Goal: Information Seeking & Learning: Learn about a topic

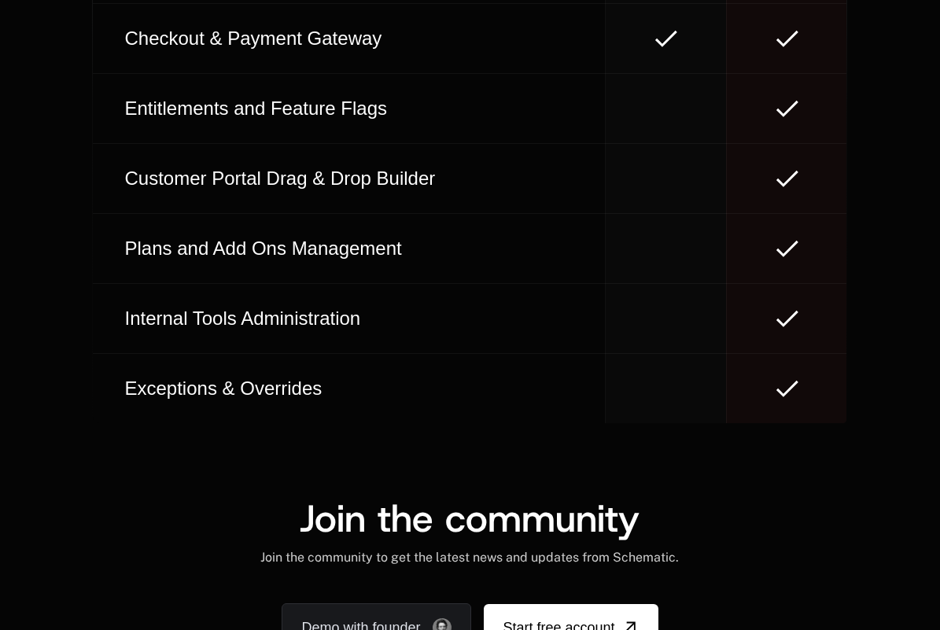
scroll to position [9761, 0]
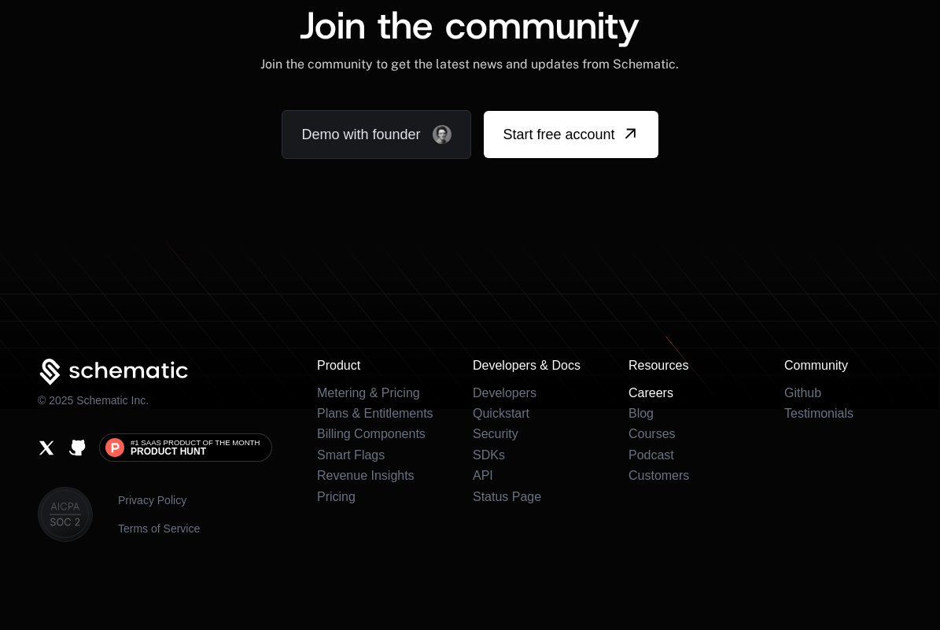
click at [657, 394] on link "Careers" at bounding box center [650, 392] width 45 height 13
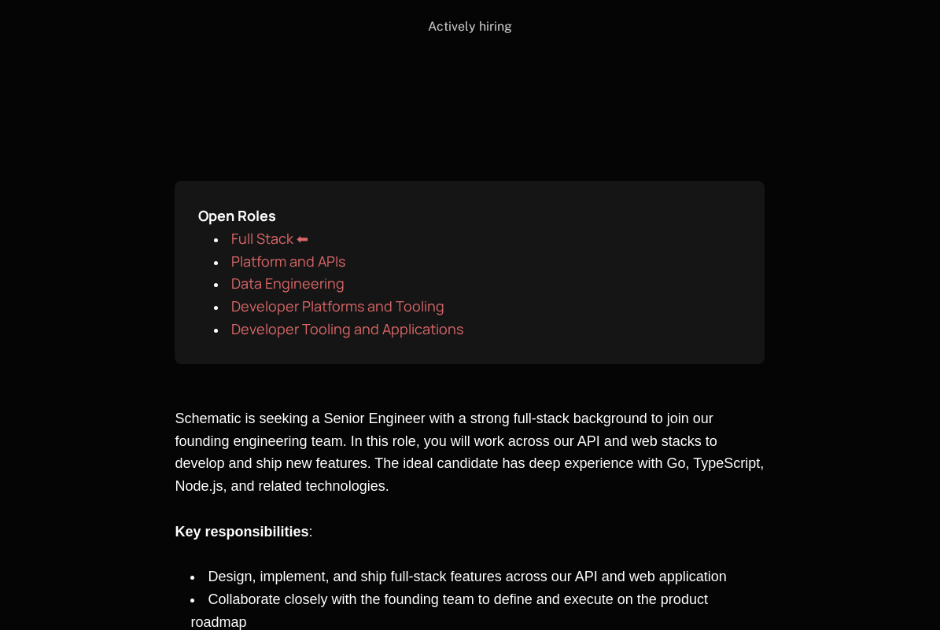
scroll to position [227, 0]
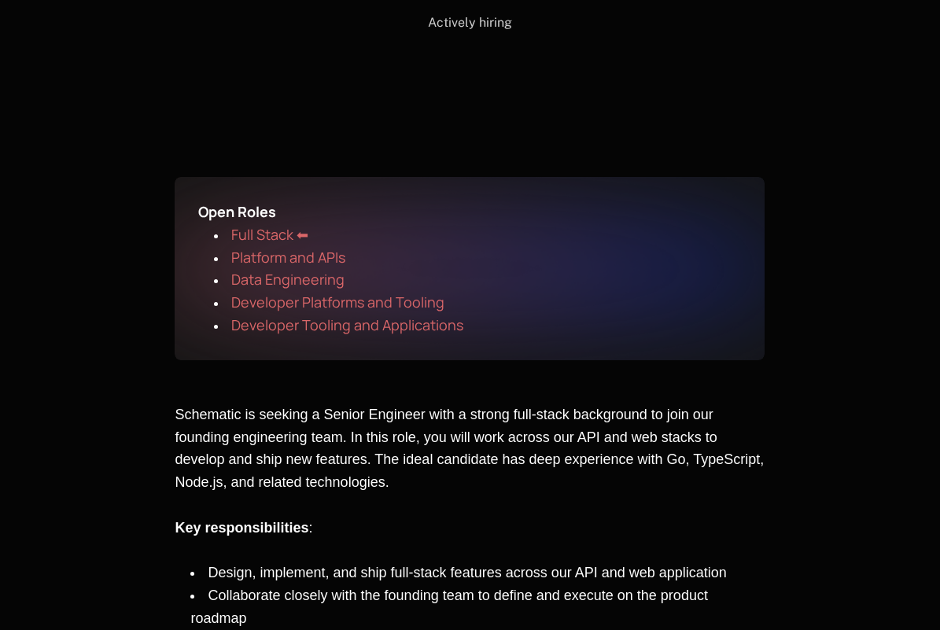
click at [325, 327] on span "Developer Tooling and Applications" at bounding box center [347, 324] width 232 height 19
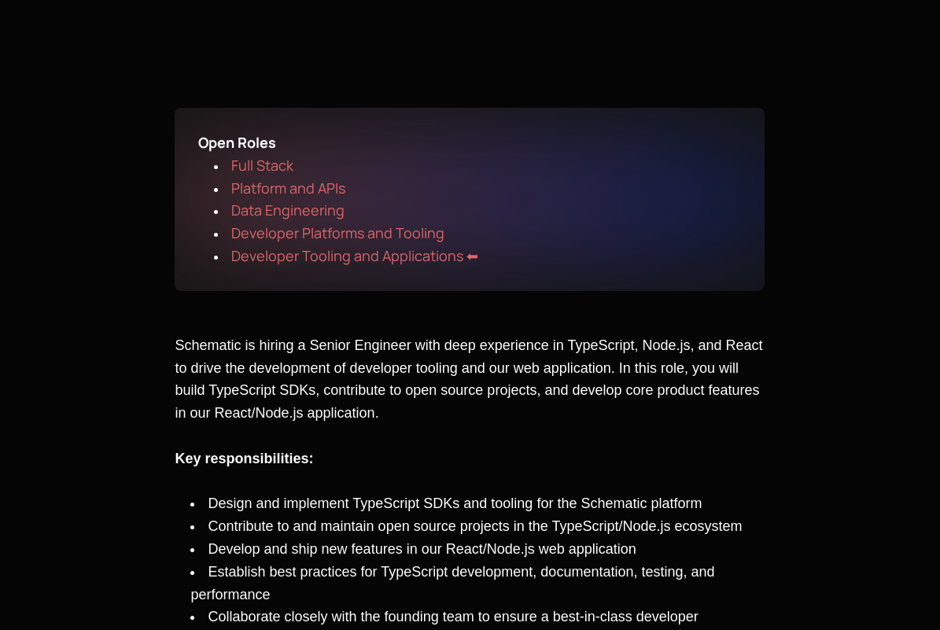
scroll to position [358, 0]
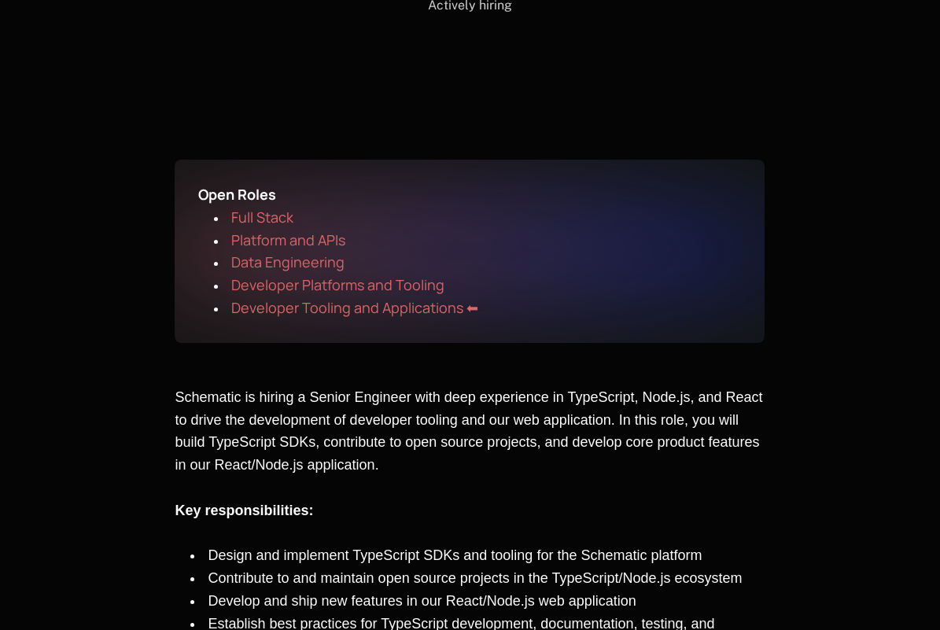
click at [266, 216] on span "Full Stack" at bounding box center [262, 217] width 62 height 19
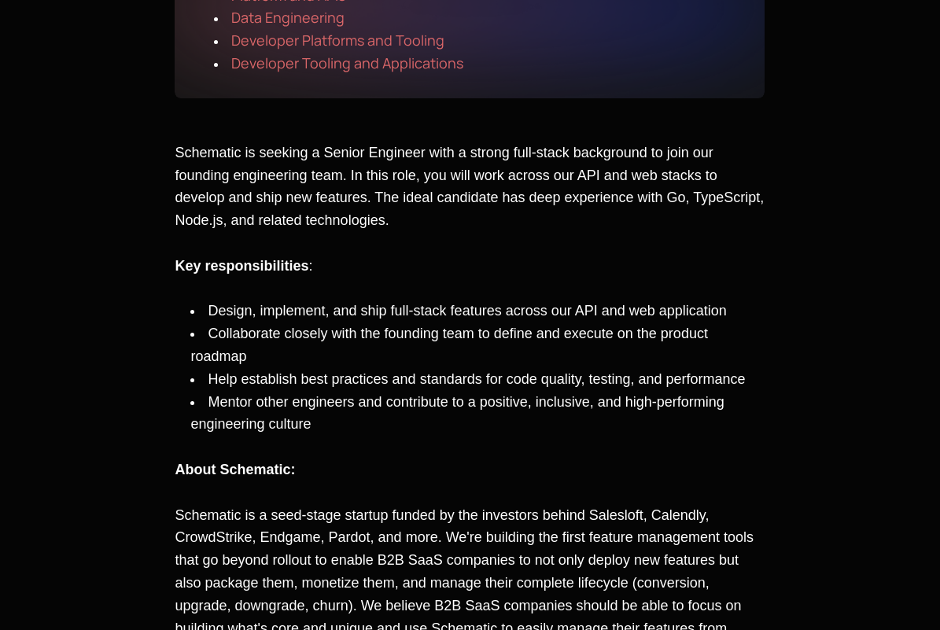
scroll to position [464, 0]
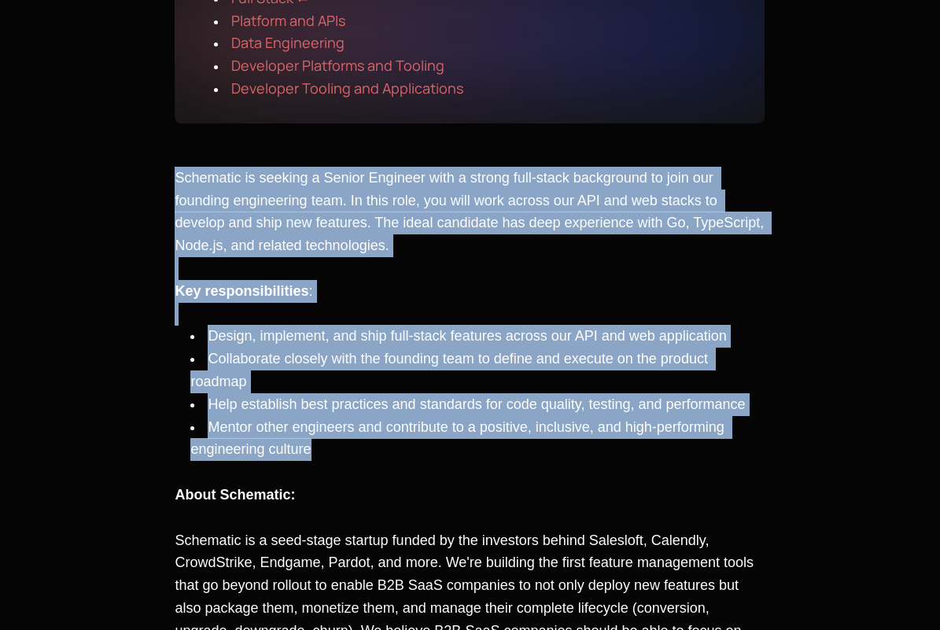
drag, startPoint x: 175, startPoint y: 175, endPoint x: 525, endPoint y: 461, distance: 451.0
click at [525, 458] on div "Schematic is seeking a Senior Engineer with a strong full-stack background to j…" at bounding box center [470, 450] width 590 height 566
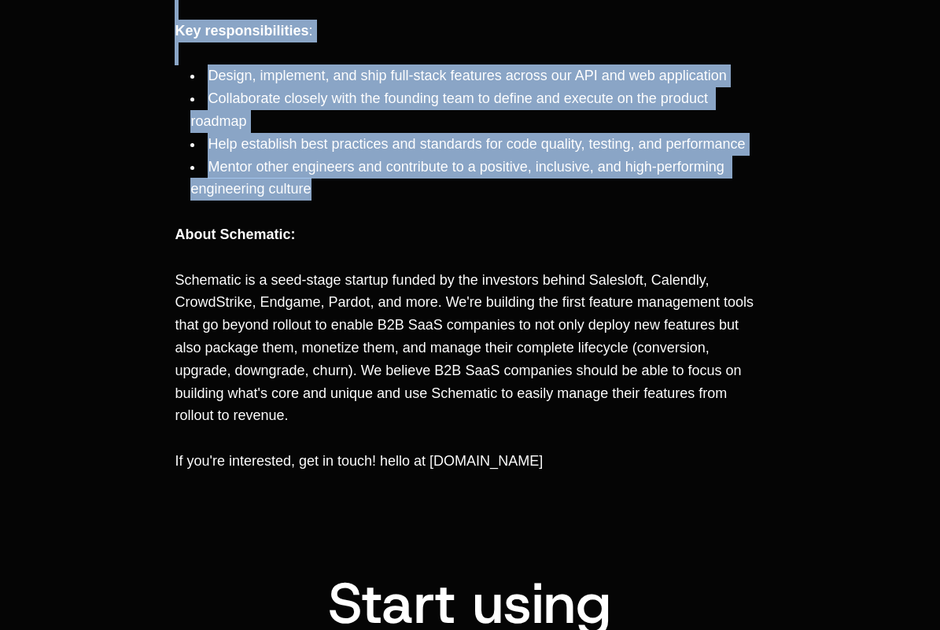
scroll to position [735, 0]
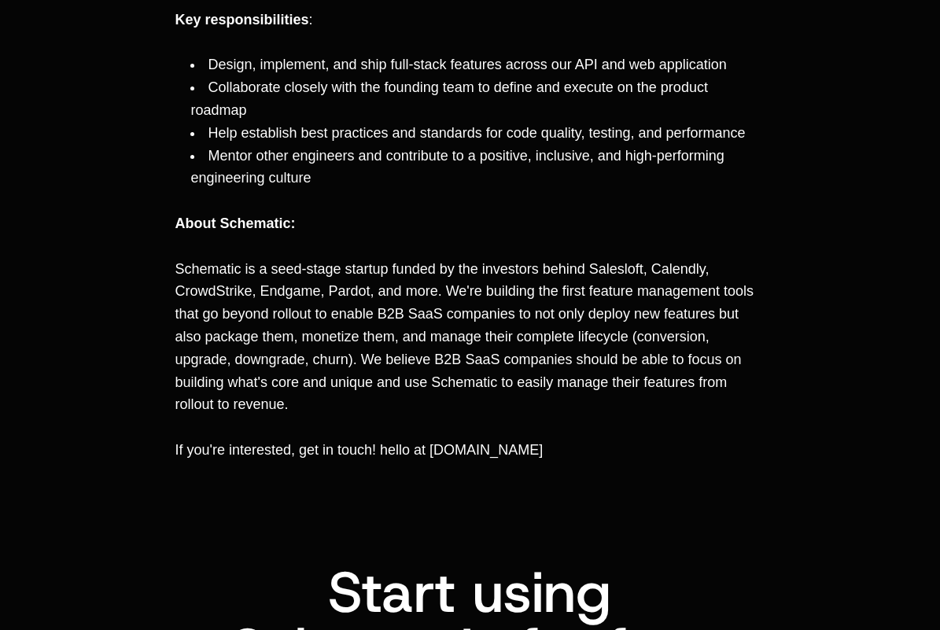
click at [532, 410] on p "Schematic is a seed-stage startup funded by the investors behind Salesloft, Cal…" at bounding box center [470, 337] width 590 height 159
click at [294, 404] on p "Schematic is a seed-stage startup funded by the investors behind Salesloft, Cal…" at bounding box center [470, 337] width 590 height 159
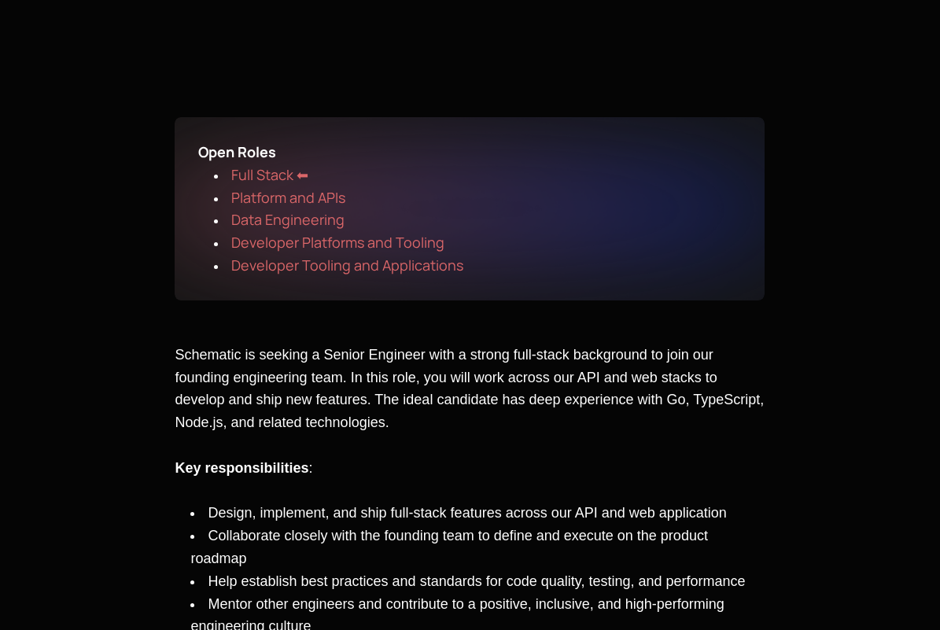
scroll to position [271, 0]
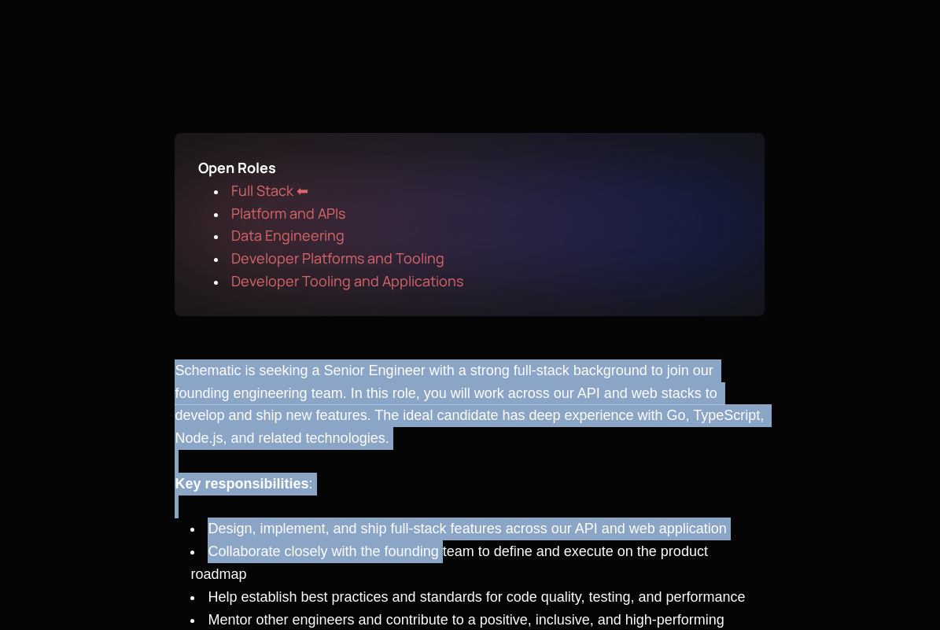
drag, startPoint x: 175, startPoint y: 370, endPoint x: 444, endPoint y: 542, distance: 318.9
click at [444, 542] on div "Schematic is seeking a Senior Engineer with a strong full-stack background to j…" at bounding box center [470, 642] width 590 height 566
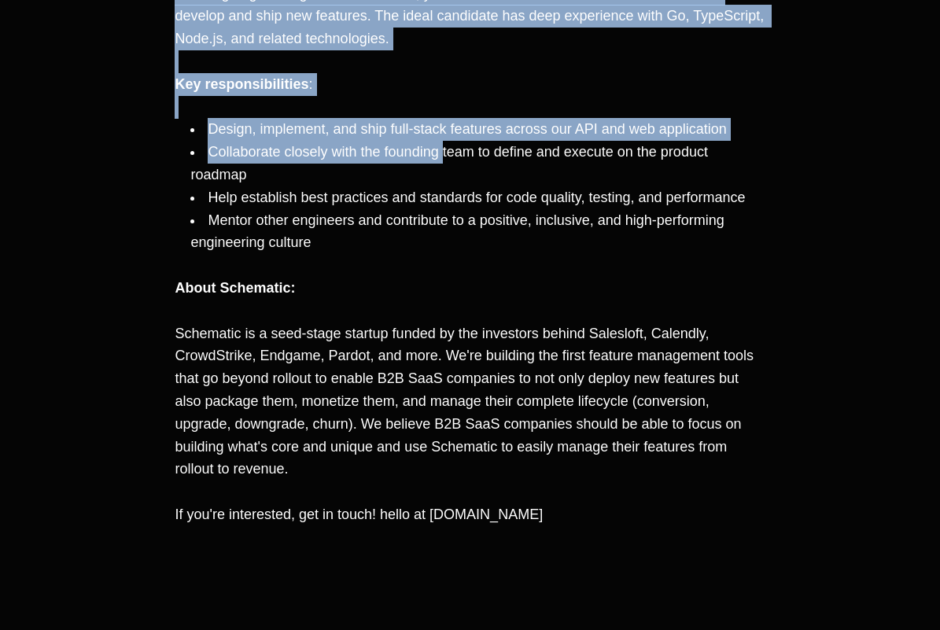
scroll to position [712, 0]
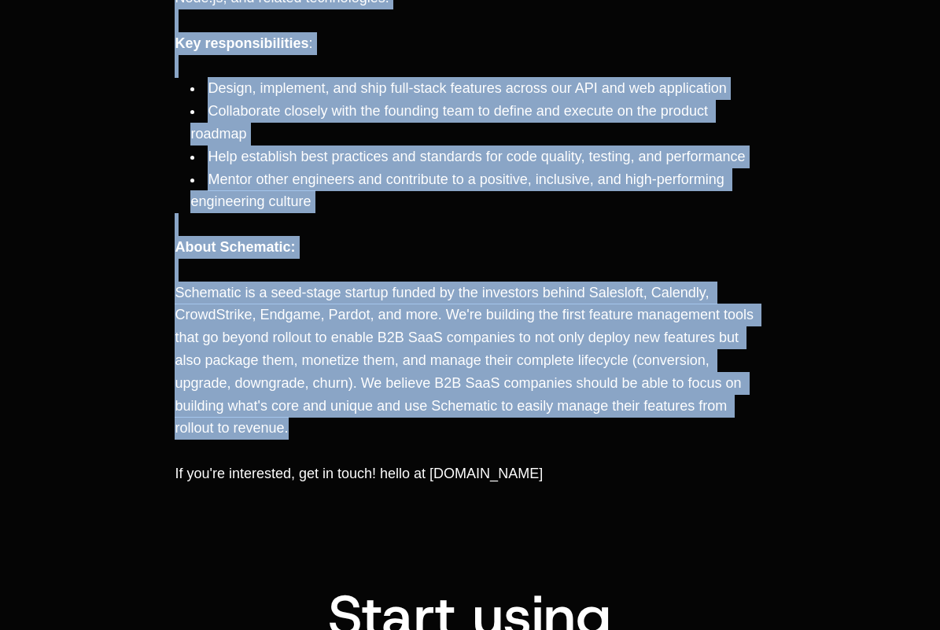
click at [307, 428] on p "Schematic is a seed-stage startup funded by the investors behind Salesloft, Cal…" at bounding box center [470, 361] width 590 height 159
copy div "Loremipsu do sitamet c Adipis Elitsedd eius t incidi utla-etdol magnaaliqu en a…"
